Goal: Transaction & Acquisition: Purchase product/service

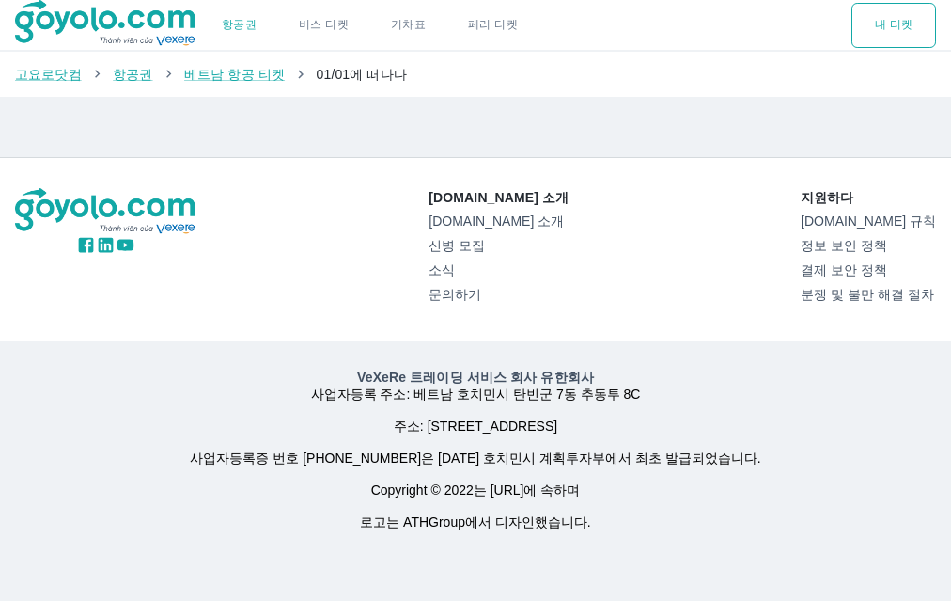
click at [317, 70] on font "01/01에 떠나다" at bounding box center [362, 74] width 90 height 15
drag, startPoint x: 340, startPoint y: 76, endPoint x: 362, endPoint y: 77, distance: 21.6
click at [360, 77] on font "01/01에 떠나다" at bounding box center [362, 74] width 90 height 15
click at [362, 77] on font "01/01에 떠나다" at bounding box center [362, 74] width 90 height 15
click at [212, 76] on font "베트남 항공 티켓" at bounding box center [234, 74] width 101 height 15
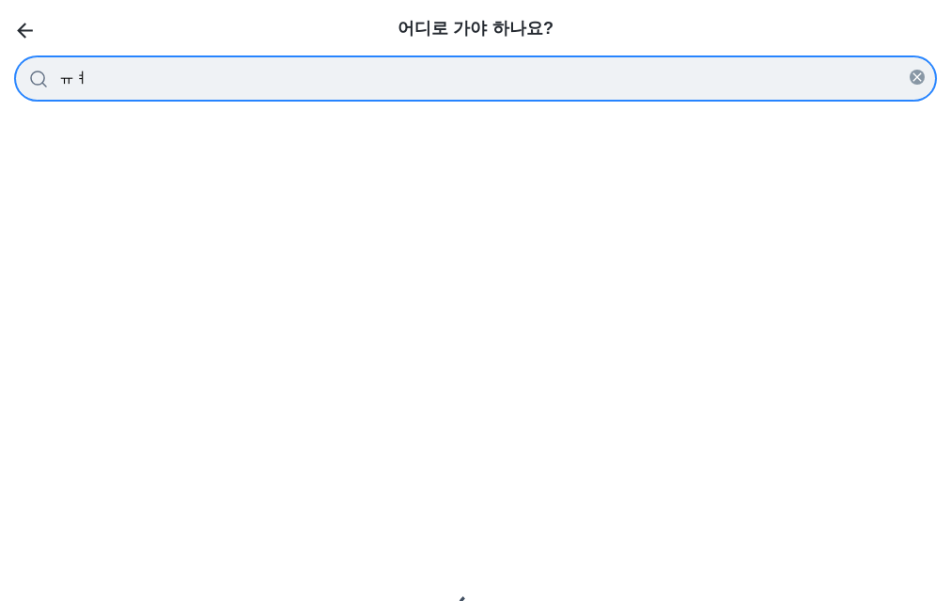
type input "ㅠ"
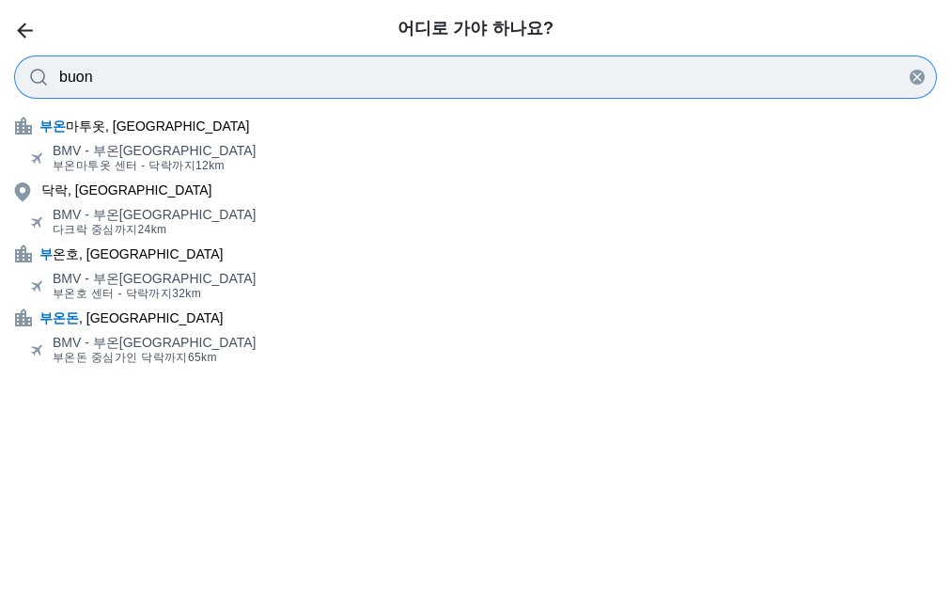
type input "buon"
click at [199, 151] on div "BMV - 부온[GEOGRAPHIC_DATA]" at bounding box center [155, 150] width 204 height 15
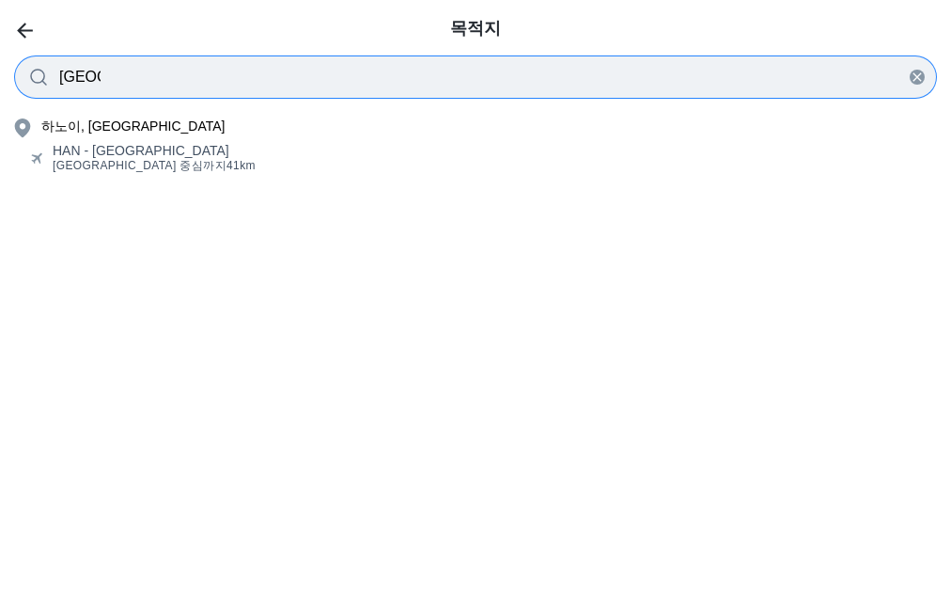
type input "[GEOGRAPHIC_DATA]"
click at [142, 173] on span "[GEOGRAPHIC_DATA] 중심까지 41km" at bounding box center [154, 165] width 203 height 15
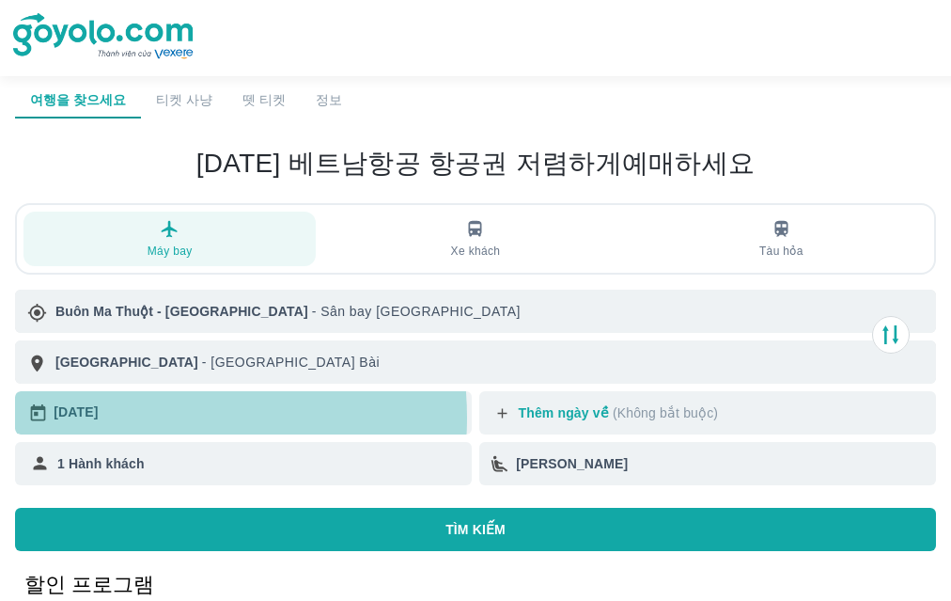
click at [143, 417] on div "[DATE]" at bounding box center [259, 412] width 411 height 27
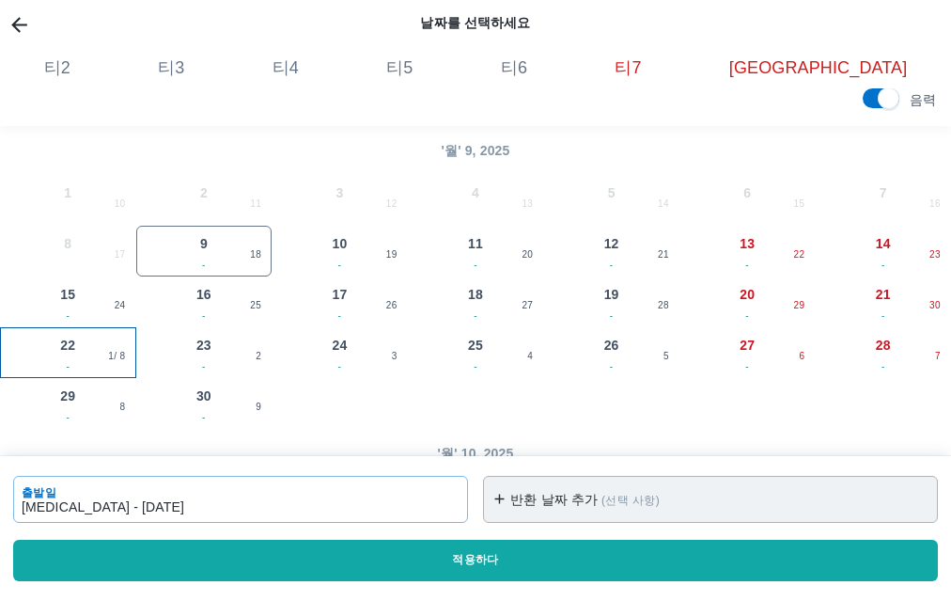
click at [69, 352] on font "22" at bounding box center [67, 344] width 15 height 15
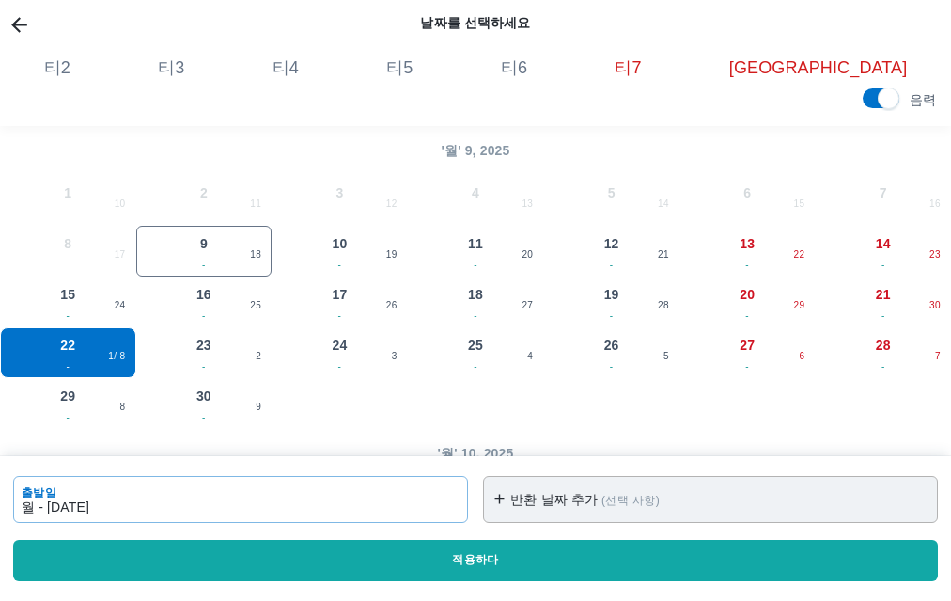
click at [328, 556] on button "적용하다" at bounding box center [475, 560] width 925 height 41
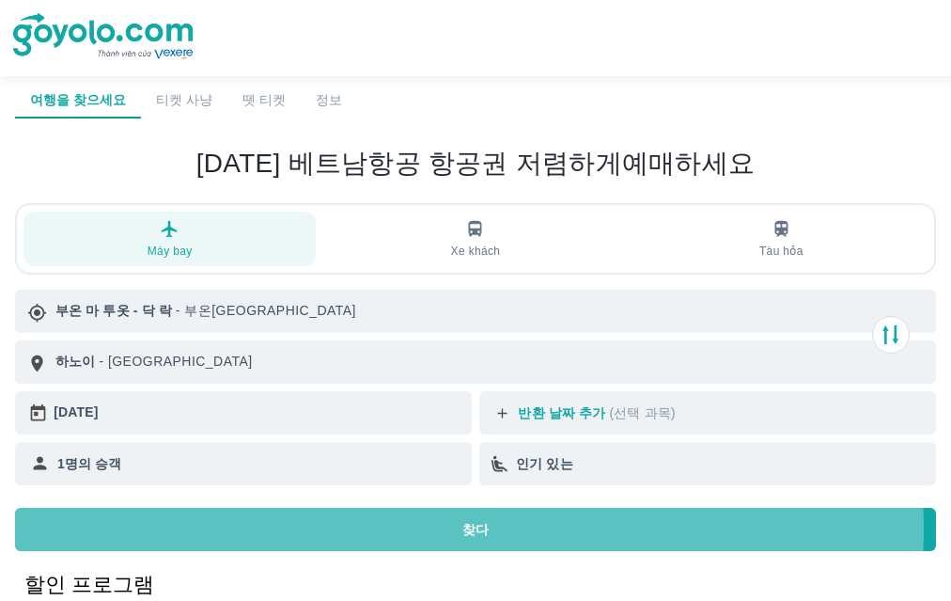
click at [346, 528] on button "찾다" at bounding box center [475, 529] width 921 height 43
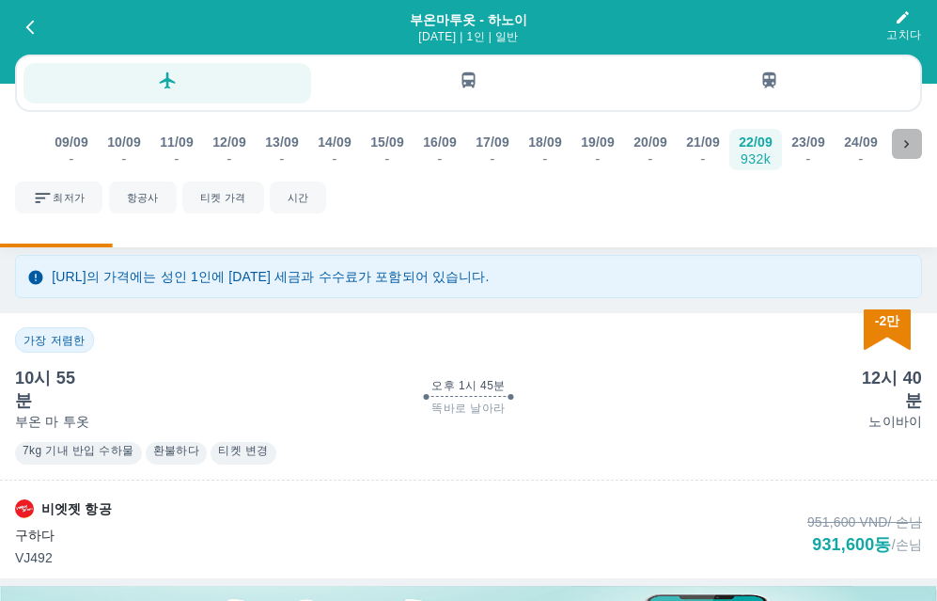
click at [907, 139] on icon at bounding box center [907, 144] width 17 height 17
click at [644, 147] on div "22/10" at bounding box center [651, 142] width 34 height 19
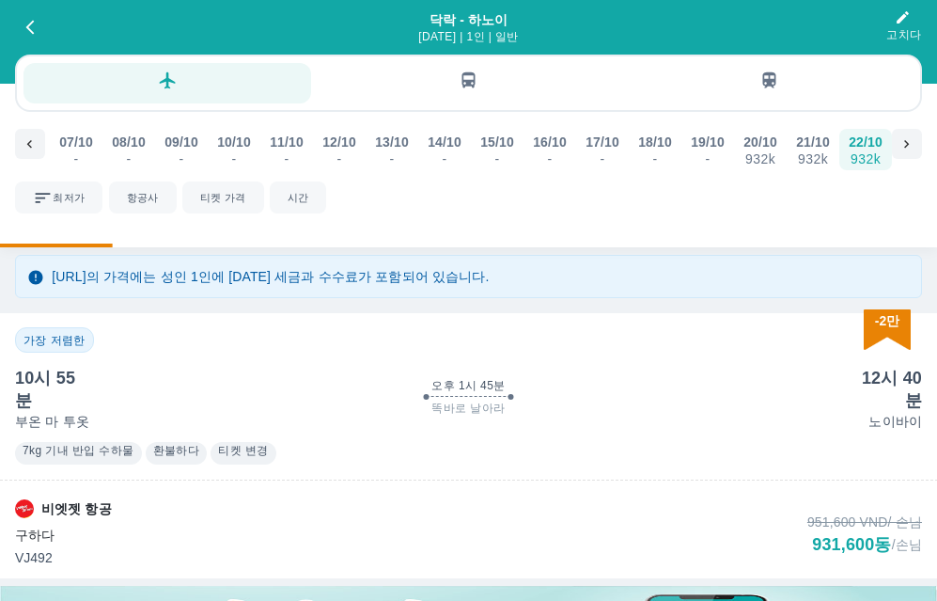
click at [637, 396] on div at bounding box center [468, 399] width 937 height 6
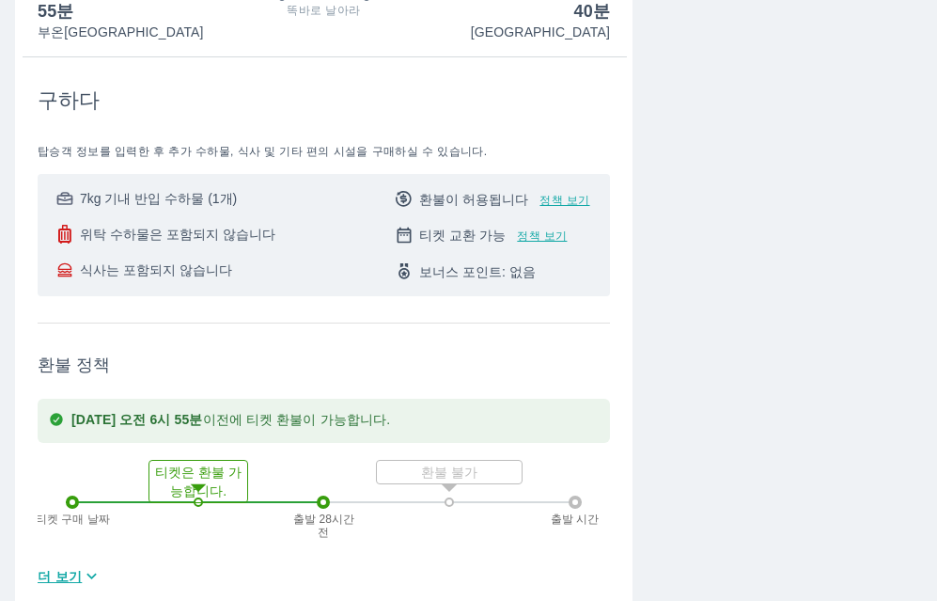
scroll to position [313, 0]
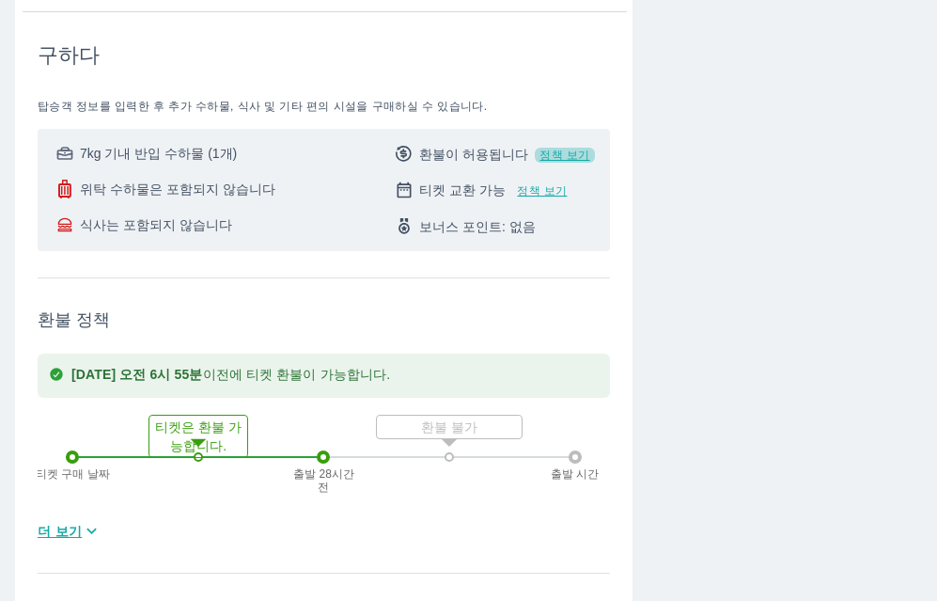
click at [579, 152] on font "정책 보기" at bounding box center [565, 155] width 50 height 13
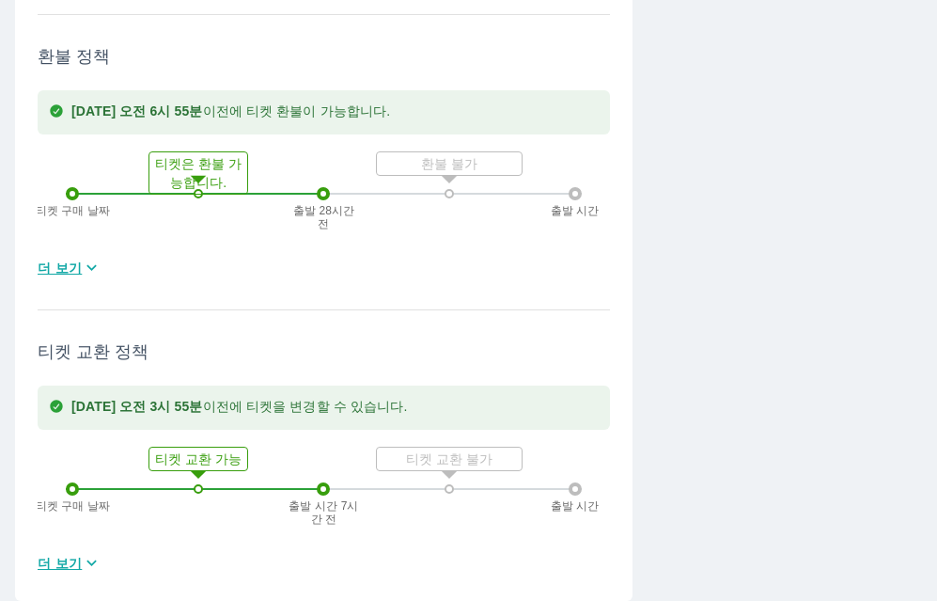
scroll to position [579, 0]
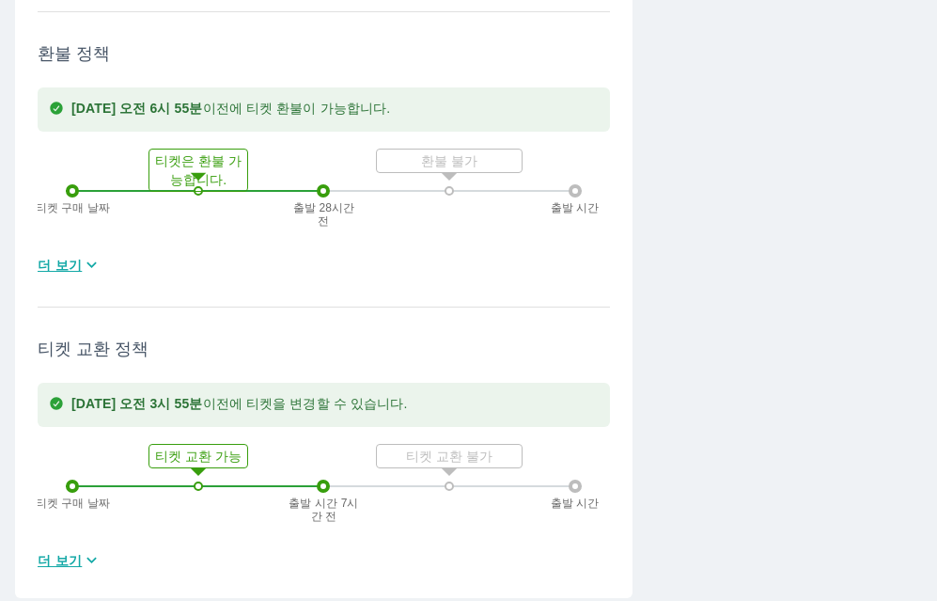
click at [323, 186] on div at bounding box center [323, 190] width 13 height 13
click at [53, 266] on font "더 보기" at bounding box center [60, 265] width 44 height 15
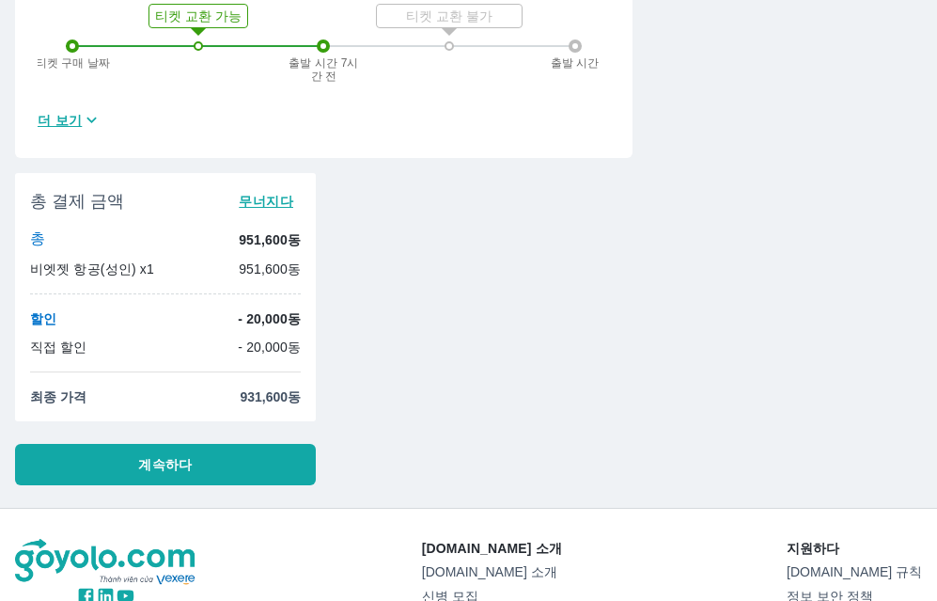
scroll to position [2208, 0]
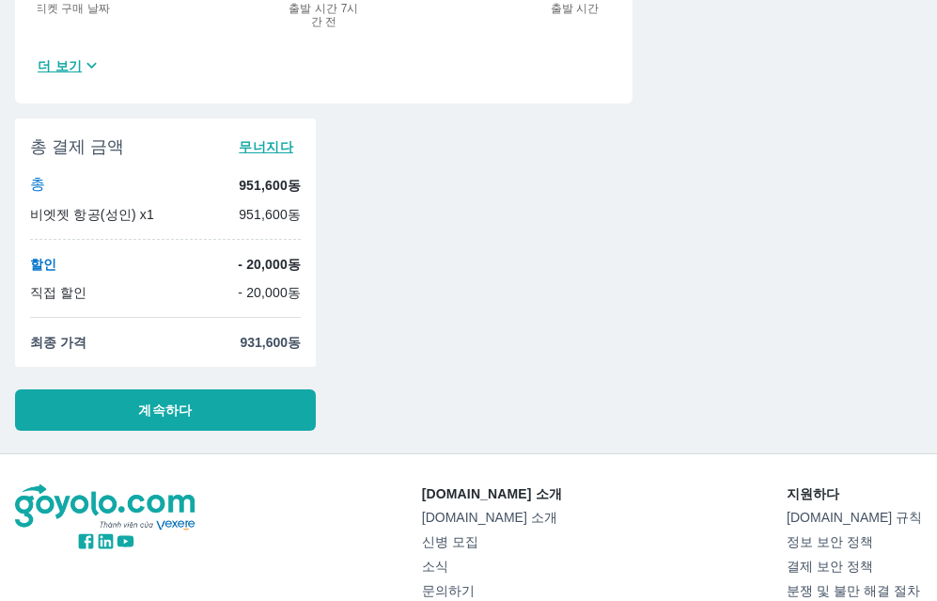
click at [248, 400] on button "계속하다" at bounding box center [165, 409] width 301 height 41
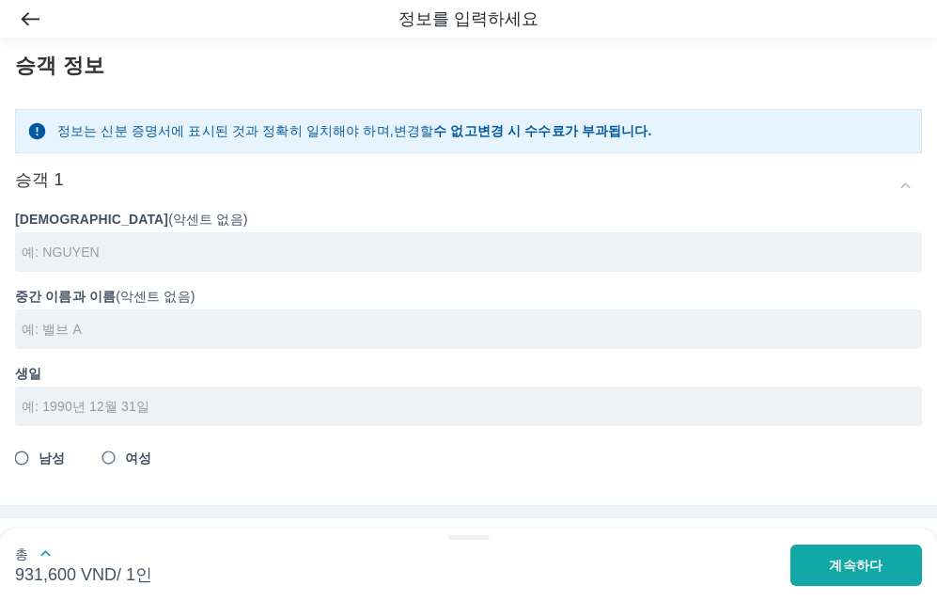
click at [372, 257] on input "text" at bounding box center [472, 252] width 901 height 19
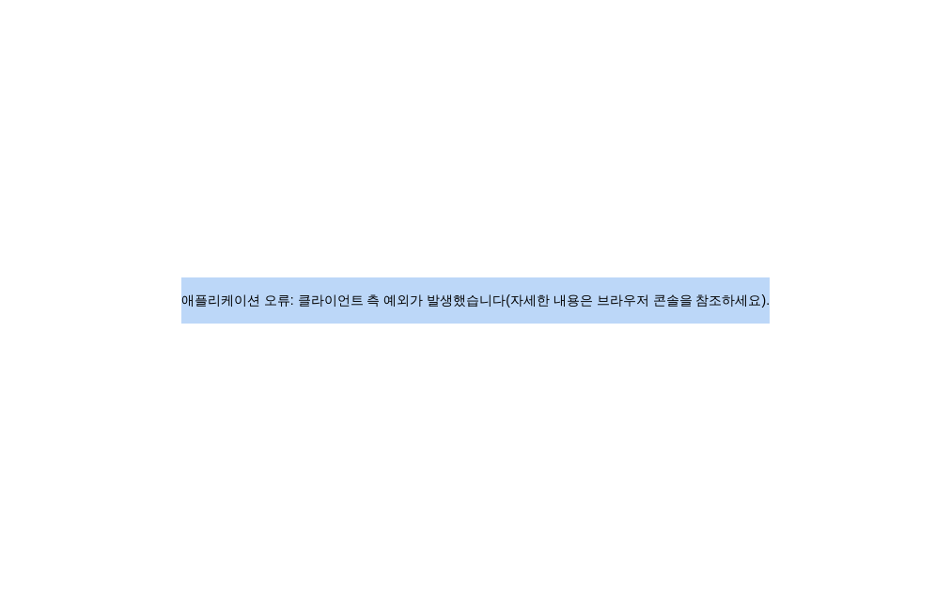
drag, startPoint x: 336, startPoint y: 251, endPoint x: 332, endPoint y: 358, distance: 107.2
click at [332, 358] on div "애플리케이션 오류: 클라이언트 측 예외가 발생했습니다(자세한 내용은 브라우저 콘솔을 참조하세요) ." at bounding box center [475, 300] width 951 height 601
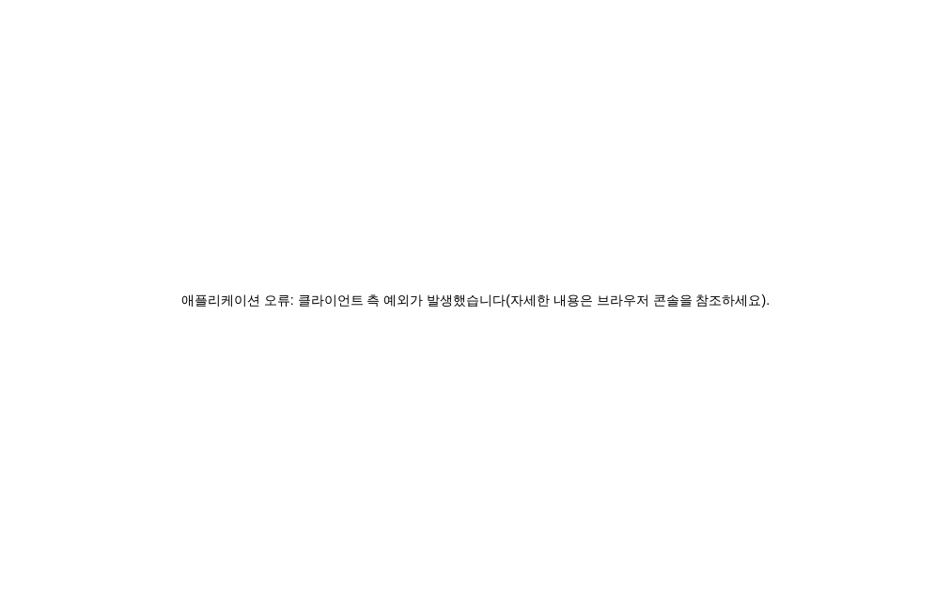
click at [332, 358] on div "애플리케이션 오류: 클라이언트 측 예외가 발생했습니다(자세한 내용은 브라우저 콘솔을 참조하세요) ." at bounding box center [475, 300] width 951 height 601
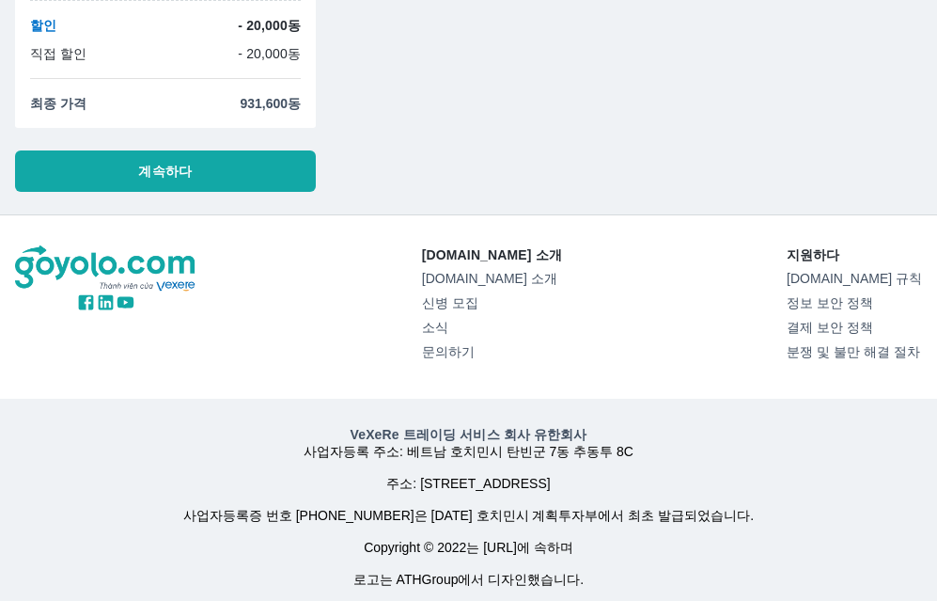
click at [195, 187] on button "계속하다" at bounding box center [165, 170] width 301 height 41
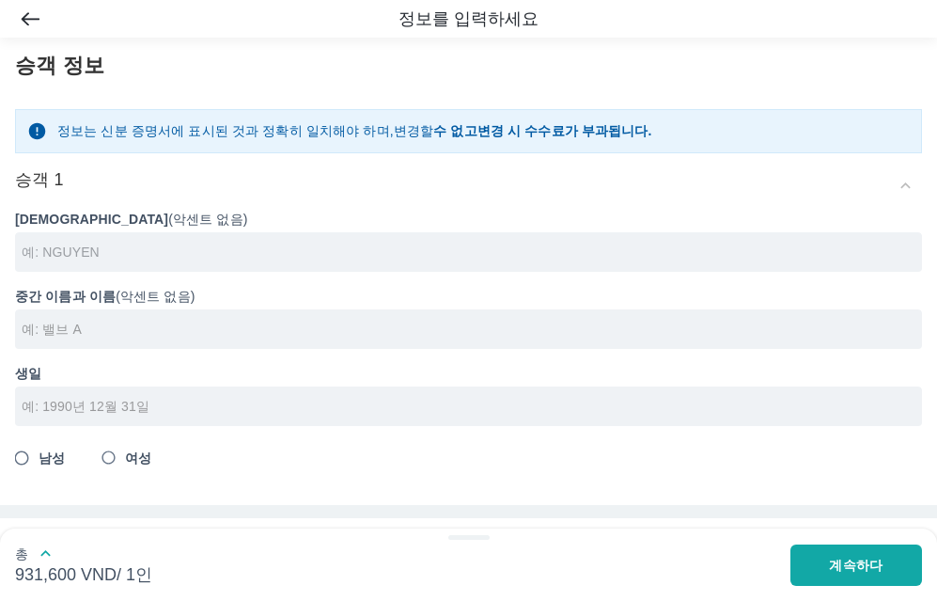
click at [172, 245] on input "text" at bounding box center [472, 252] width 901 height 19
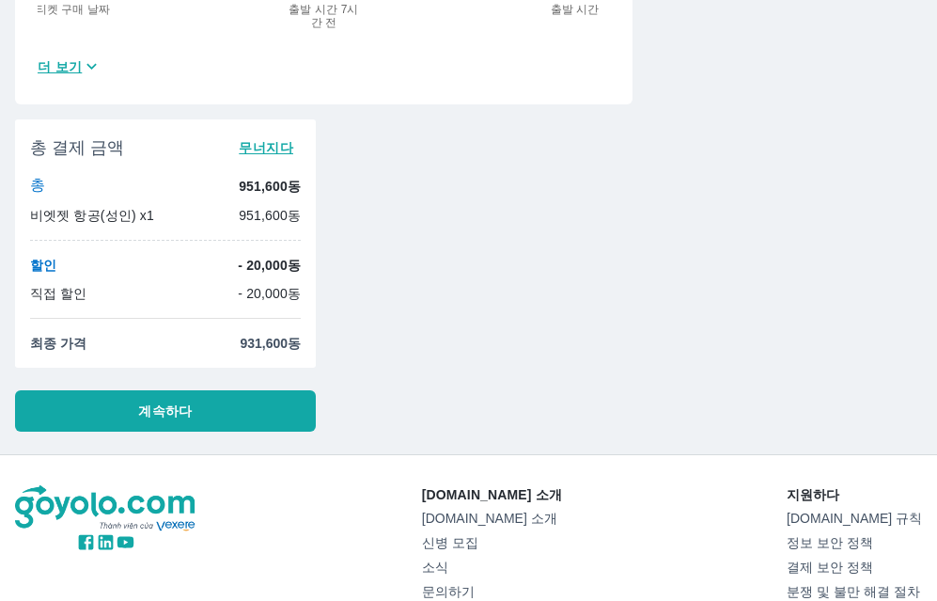
click at [202, 415] on button "계속하다" at bounding box center [165, 410] width 301 height 41
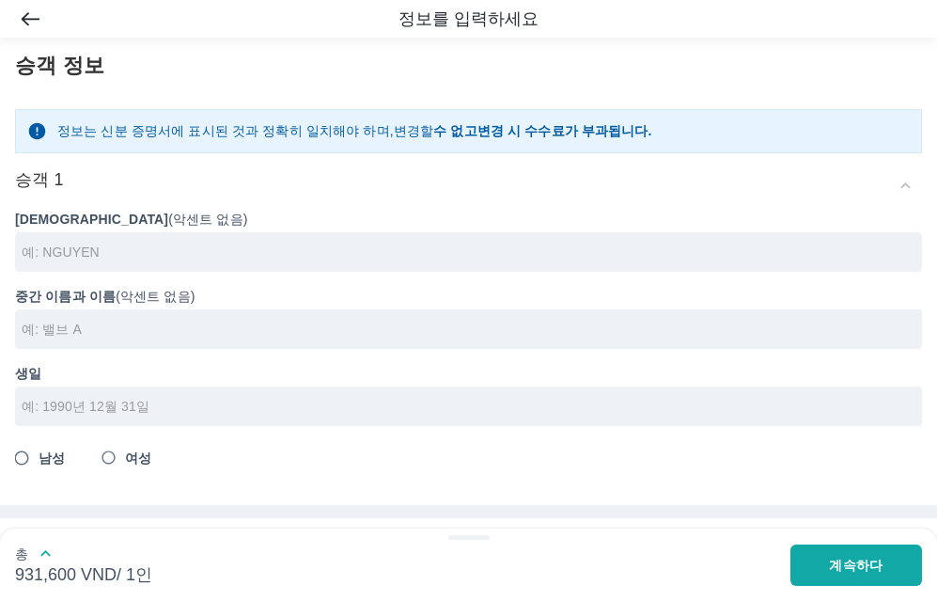
click at [131, 264] on div at bounding box center [468, 251] width 907 height 39
click at [133, 259] on input "text" at bounding box center [472, 252] width 901 height 19
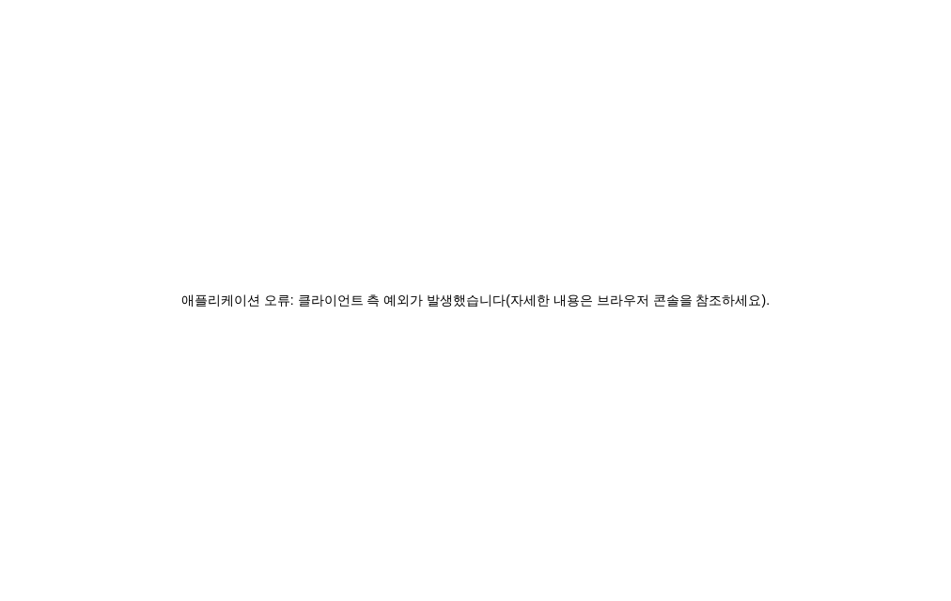
click at [112, 331] on div "애플리케이션 오류: 클라이언트 측 예외가 발생했습니다(자세한 내용은 브라우저 콘솔을 참조하세요) ." at bounding box center [475, 300] width 951 height 601
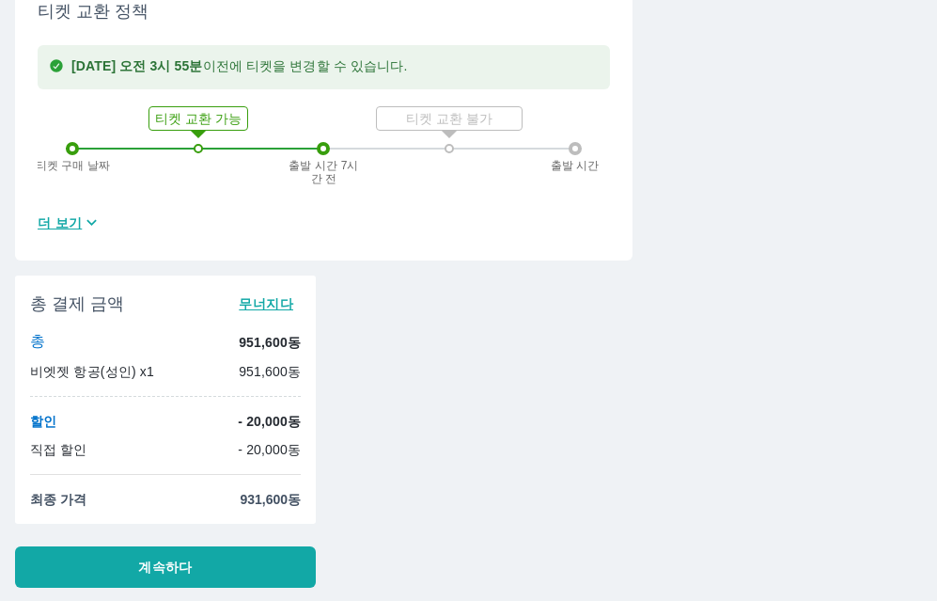
scroll to position [1039, 0]
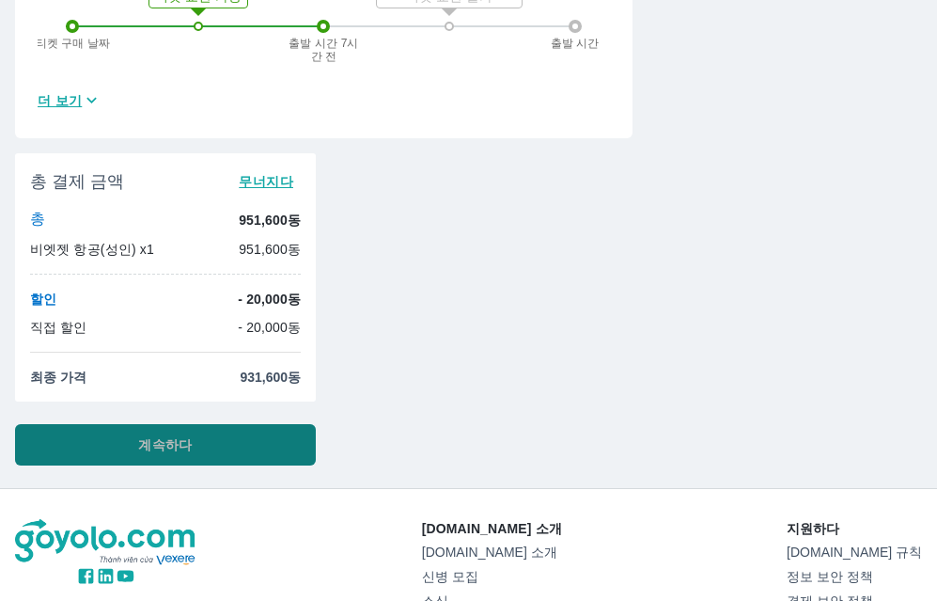
click at [268, 454] on button "계속하다" at bounding box center [165, 444] width 301 height 41
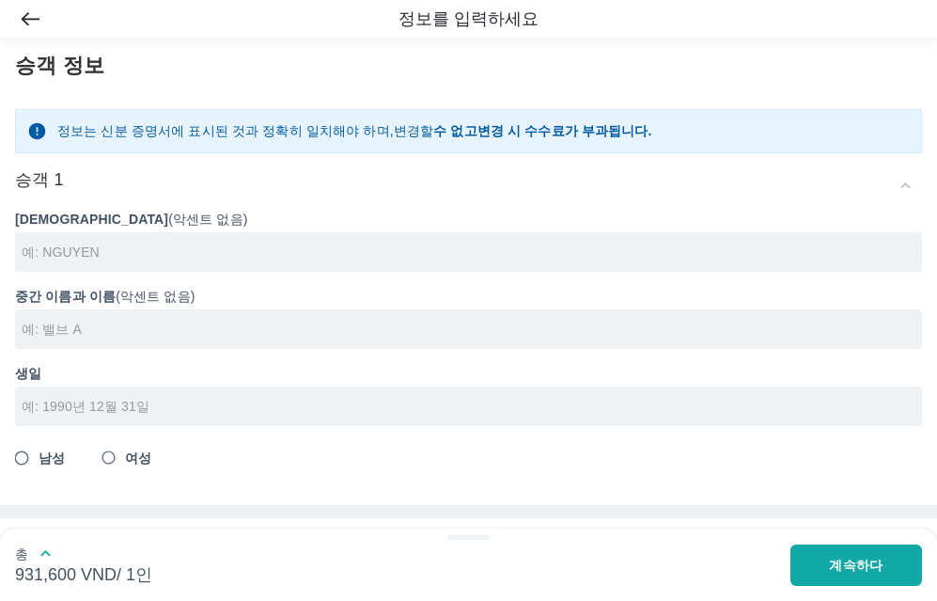
click at [122, 385] on div "생일" at bounding box center [461, 387] width 922 height 77
click at [122, 404] on input "tel" at bounding box center [463, 406] width 882 height 19
